Goal: Task Accomplishment & Management: Complete application form

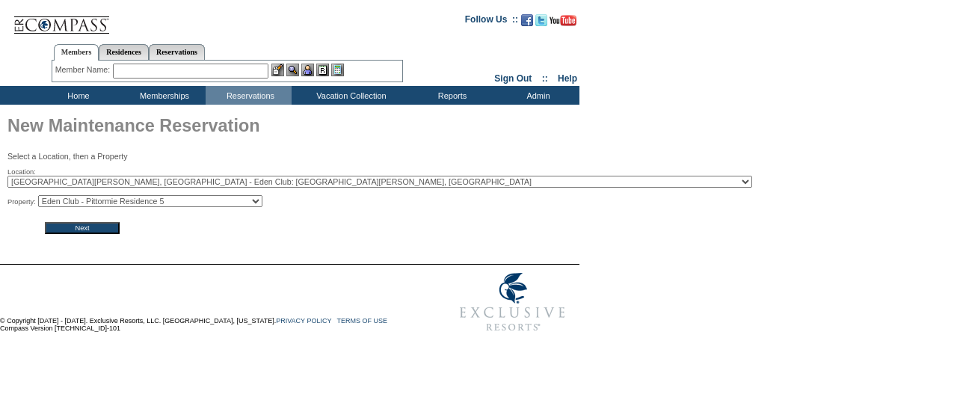
click at [100, 237] on form "Follow Us ::" at bounding box center [475, 172] width 951 height 336
click at [96, 229] on input "Next" at bounding box center [82, 228] width 75 height 12
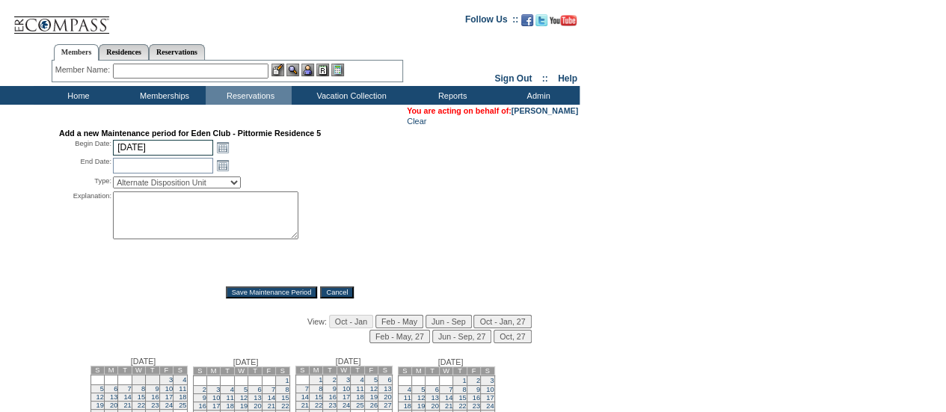
click at [142, 149] on input "[DATE]" at bounding box center [163, 148] width 100 height 16
type input "[DATE]"
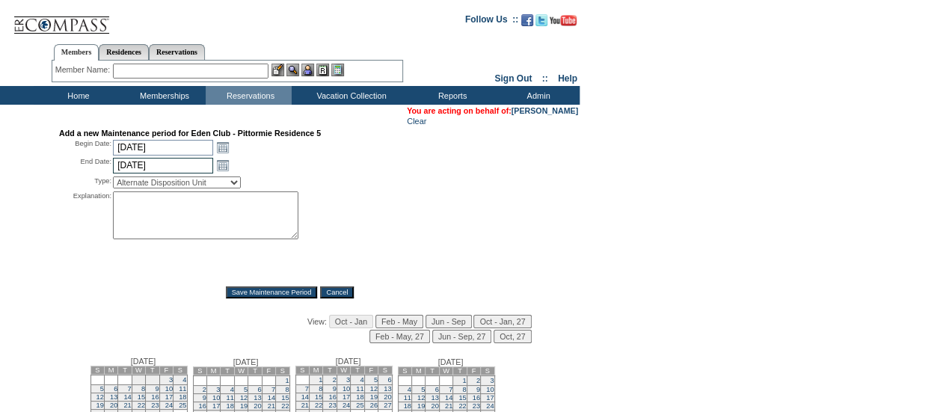
type input "[DATE]"
select select "PropMaintInventoryRelease"
type textarea "TO BE RELEASED TO CWL [DATE][DATE] - DH"
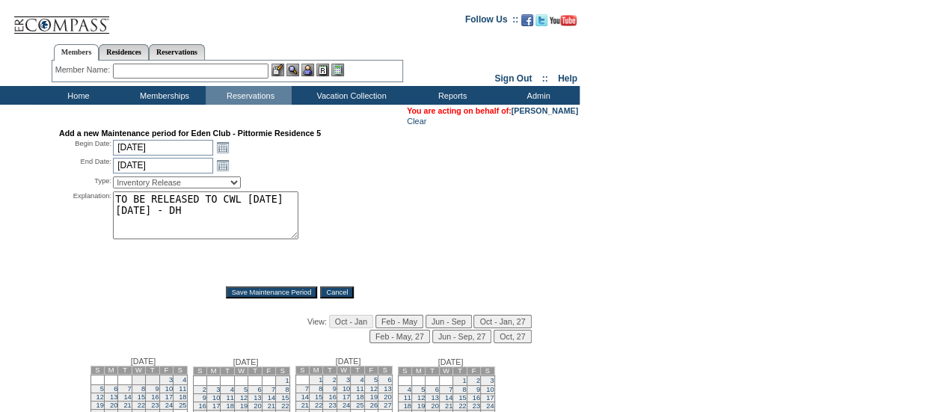
click at [272, 294] on input "Save Maintenance Period" at bounding box center [272, 292] width 92 height 12
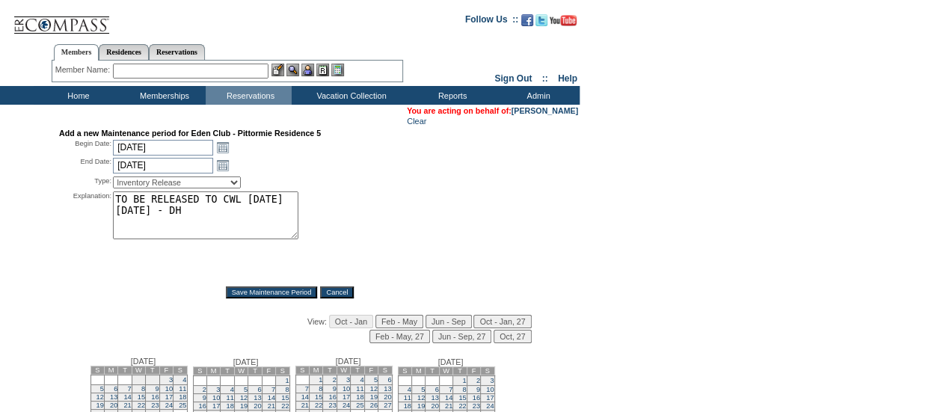
click at [272, 294] on input "Save Maintenance Period" at bounding box center [272, 292] width 92 height 12
click at [266, 296] on input "Save Maintenance Period" at bounding box center [272, 292] width 92 height 12
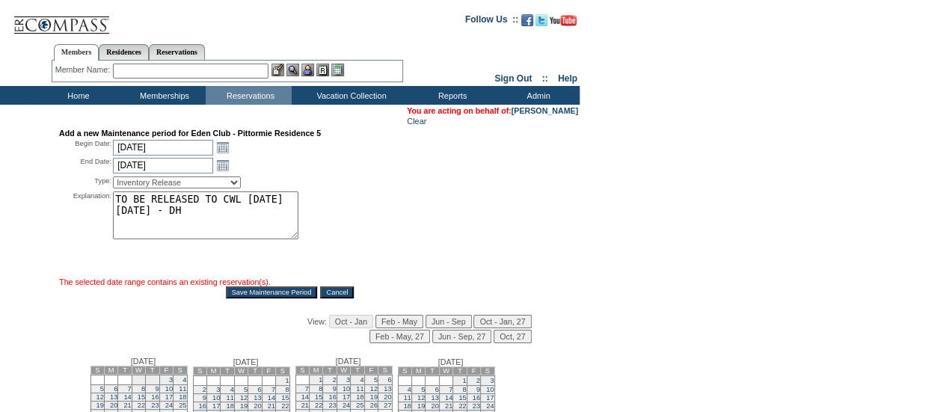
click at [266, 296] on input "Save Maintenance Period" at bounding box center [272, 292] width 92 height 12
click at [428, 194] on div "Explanation: TO BE RELEASED TO CWL [DATE][DATE] - DH *" at bounding box center [289, 233] width 461 height 84
